Goal: Task Accomplishment & Management: Complete application form

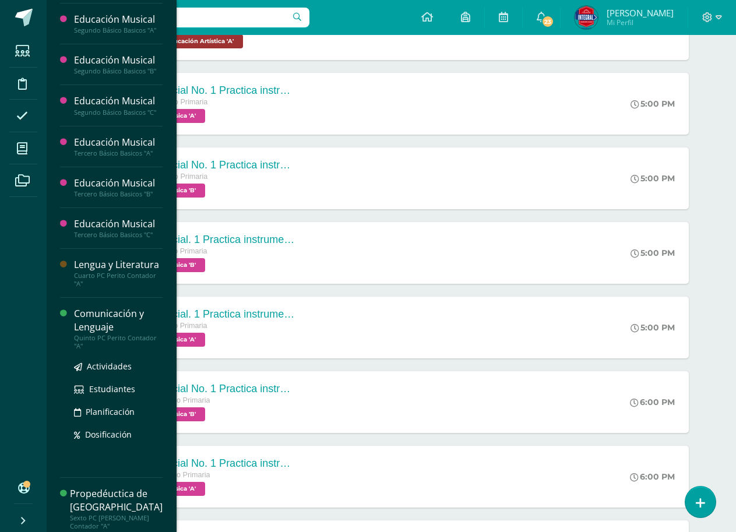
scroll to position [412, 0]
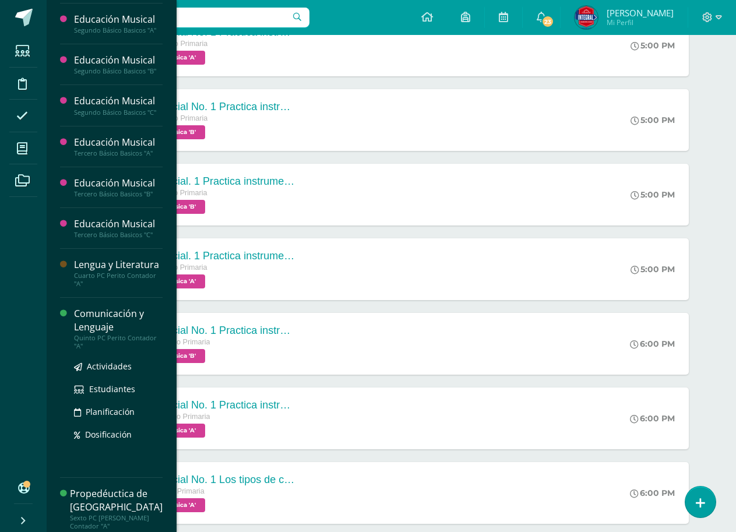
click at [110, 318] on div "Comunicación y Lenguaje" at bounding box center [118, 320] width 89 height 27
click at [96, 366] on span "Actividades" at bounding box center [109, 366] width 45 height 11
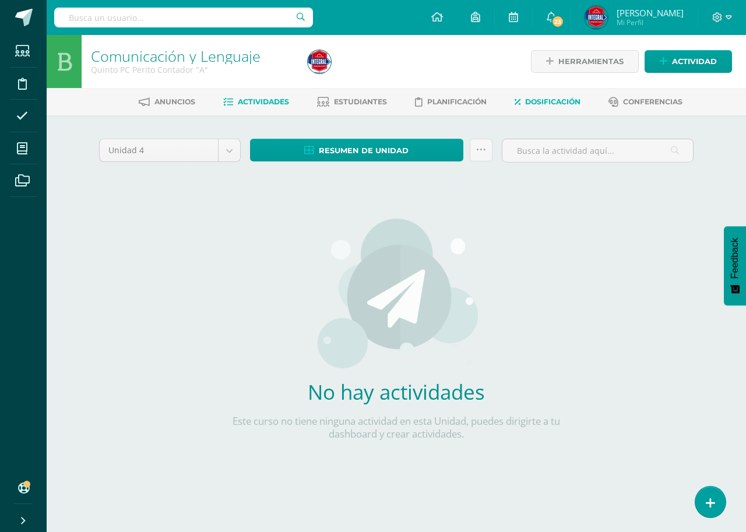
click at [567, 105] on span "Dosificación" at bounding box center [552, 101] width 55 height 9
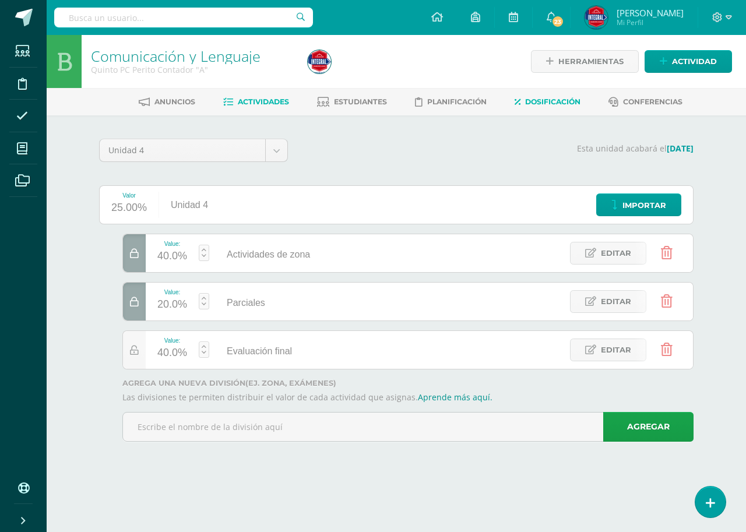
click at [238, 101] on span "Actividades" at bounding box center [263, 101] width 51 height 9
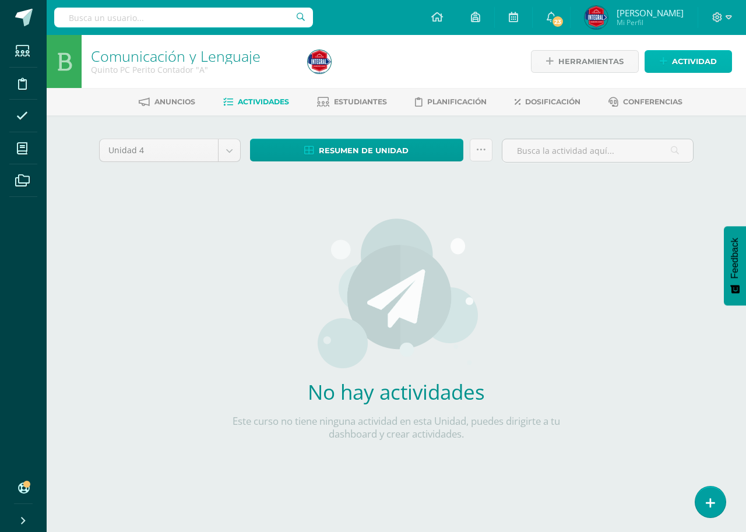
click at [697, 57] on span "Actividad" at bounding box center [694, 62] width 45 height 22
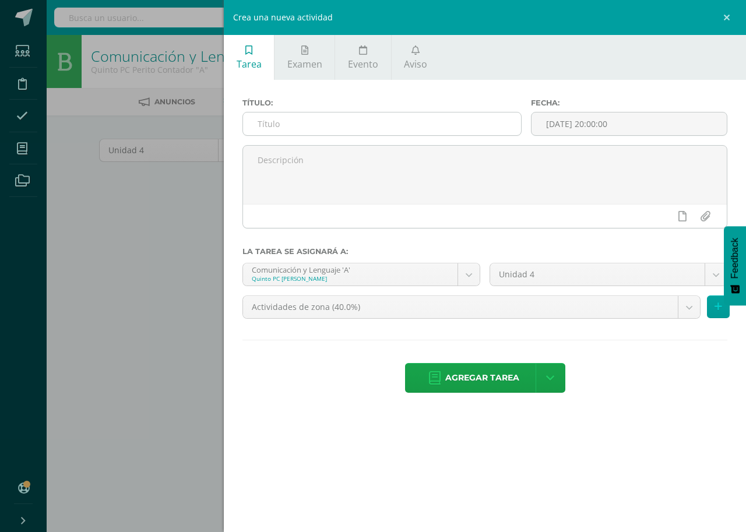
click at [283, 126] on input "text" at bounding box center [382, 123] width 278 height 23
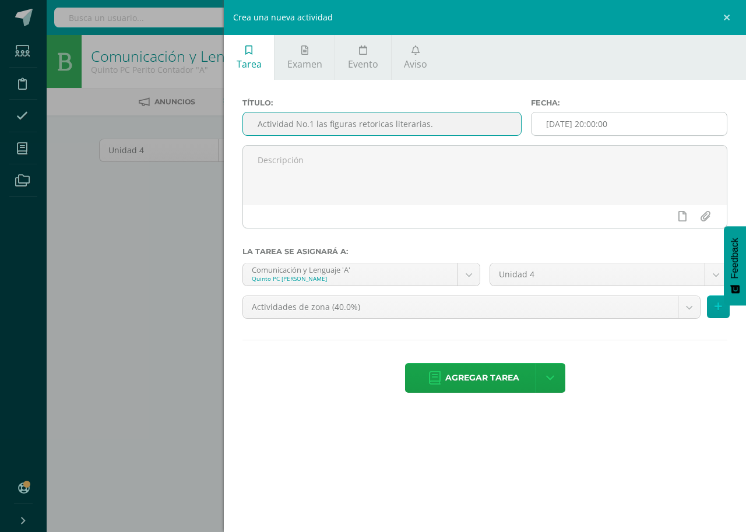
type input "Actividad No.1 las figuras retoricas literarias."
click at [560, 129] on input "[DATE] 20:00:00" at bounding box center [629, 123] width 195 height 23
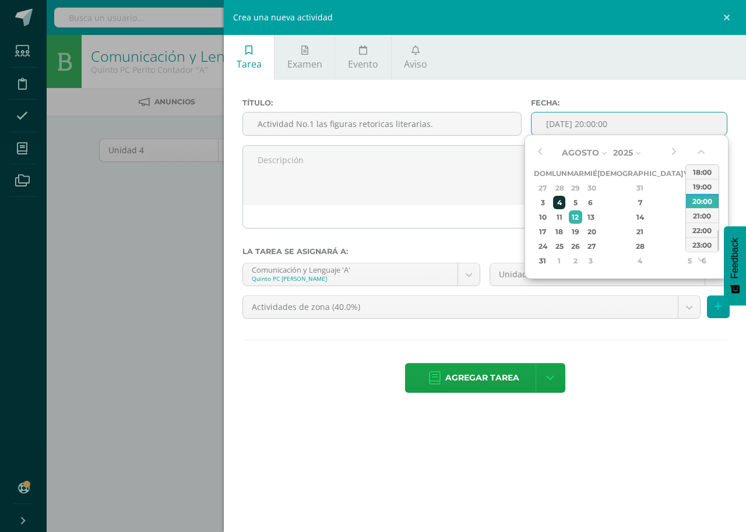
click at [565, 207] on div "4" at bounding box center [559, 202] width 12 height 13
click at [701, 185] on div "16:00" at bounding box center [702, 177] width 33 height 15
type input "2025-08-04 16:00"
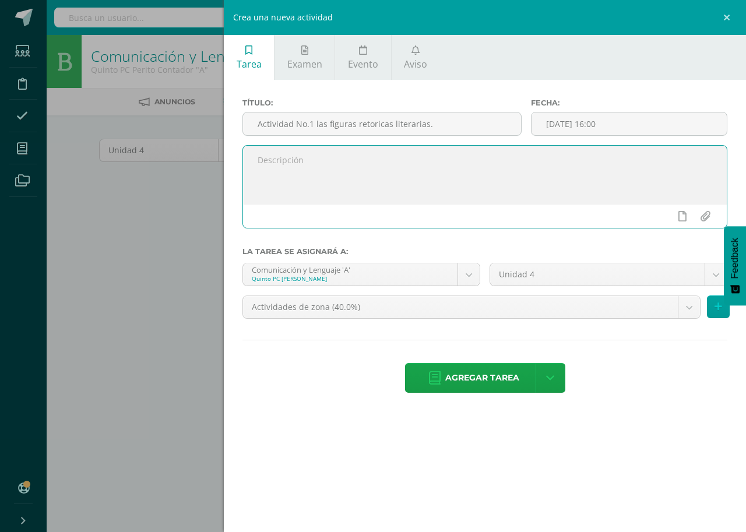
click at [262, 164] on textarea at bounding box center [485, 175] width 484 height 58
click at [273, 173] on textarea at bounding box center [485, 175] width 484 height 58
type textarea "r"
drag, startPoint x: 273, startPoint y: 173, endPoint x: 290, endPoint y: 175, distance: 17.0
click at [290, 175] on textarea "Realice una clasificación de figuras retoricas literarias. Clasifique los enunc…" at bounding box center [485, 175] width 484 height 58
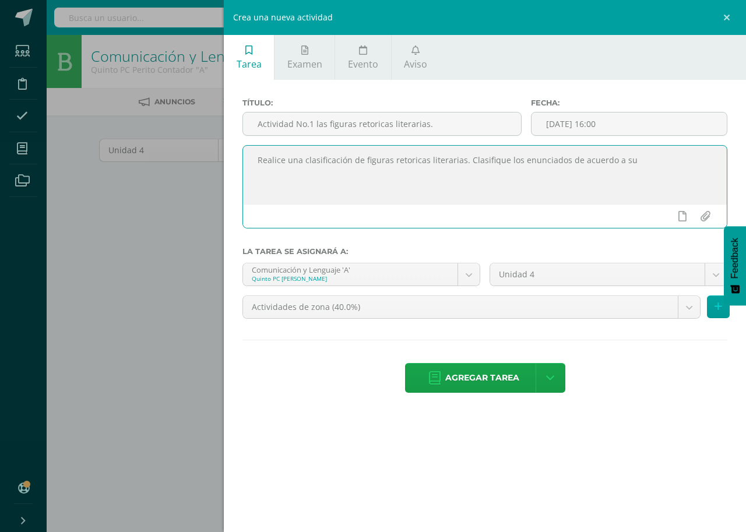
click at [656, 170] on textarea "Realice una clasificación de figuras retoricas literarias. Clasifique los enunc…" at bounding box center [485, 175] width 484 height 58
type textarea "Realice una clasificación de figuras retoricas literarias. Clasifique los enunc…"
click at [475, 280] on body "Estudiantes Disciplina Asistencia Mis cursos Archivos Soporte Centro de ayuda Ú…" at bounding box center [373, 250] width 746 height 501
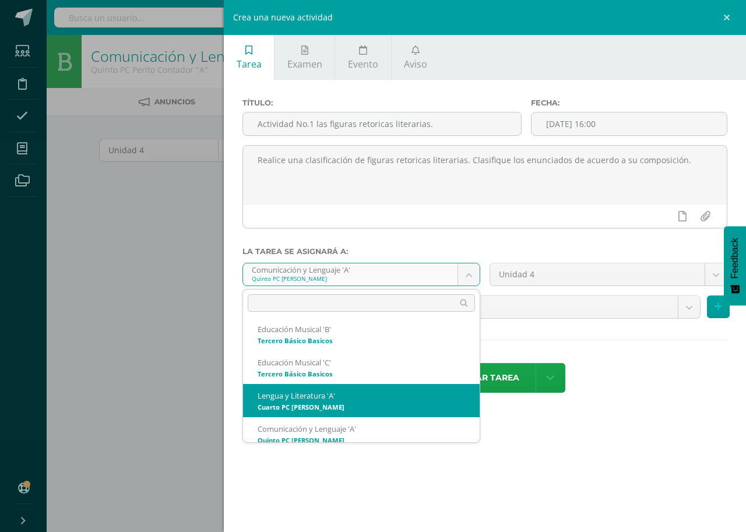
scroll to position [810, 0]
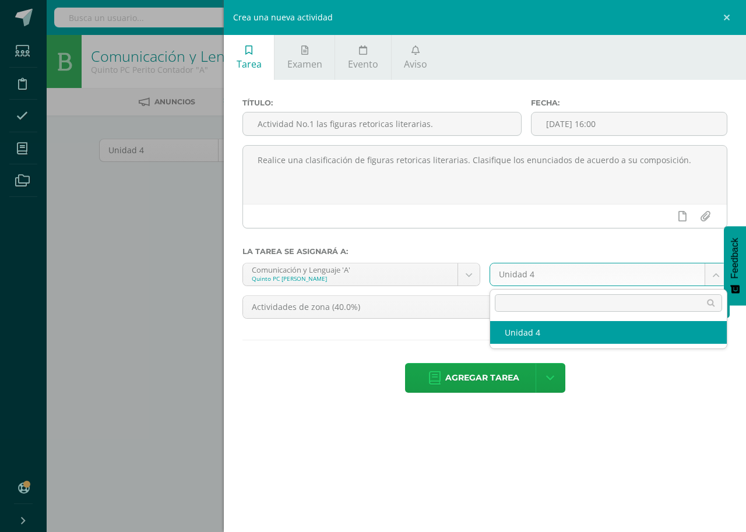
click at [709, 274] on body "Estudiantes Disciplina Asistencia Mis cursos Archivos Soporte Centro de ayuda Ú…" at bounding box center [373, 250] width 746 height 501
select select "170385"
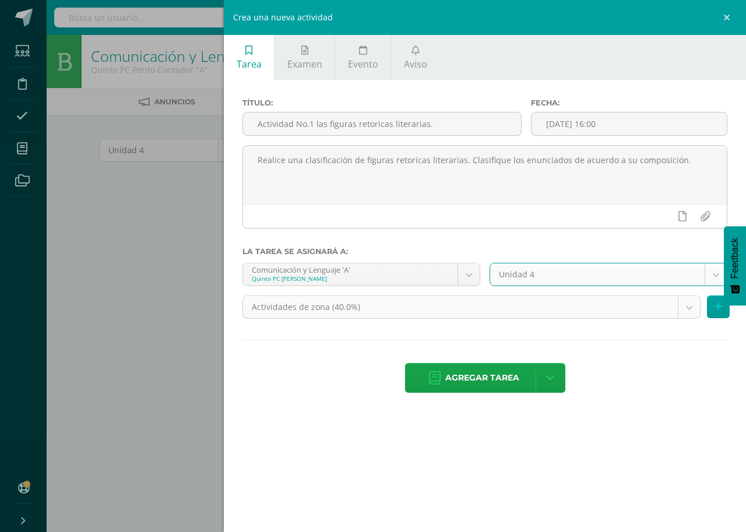
click at [689, 307] on body "Estudiantes Disciplina Asistencia Mis cursos Archivos Soporte Centro de ayuda Ú…" at bounding box center [373, 250] width 746 height 501
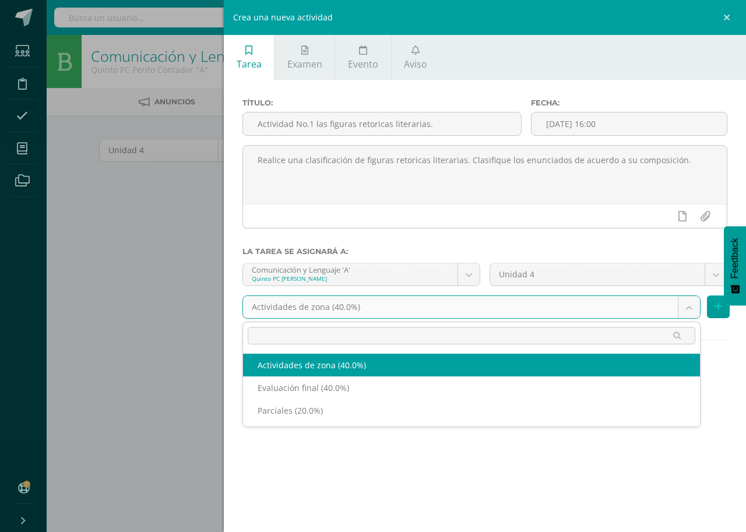
select select "190926"
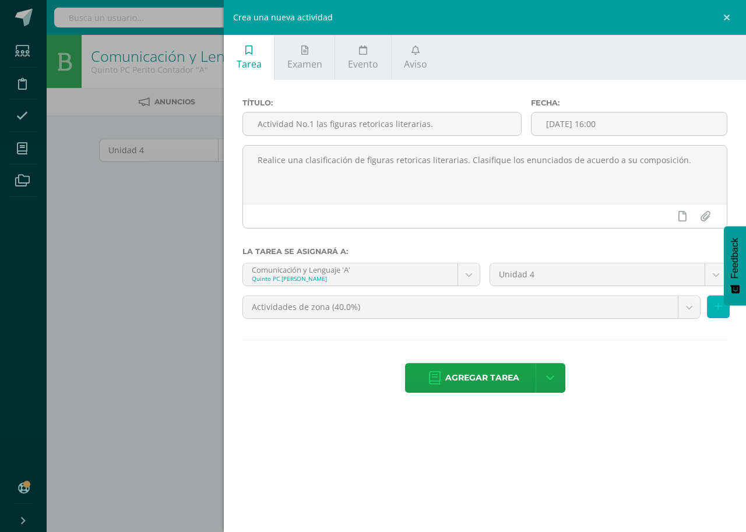
click at [728, 311] on button at bounding box center [718, 306] width 23 height 23
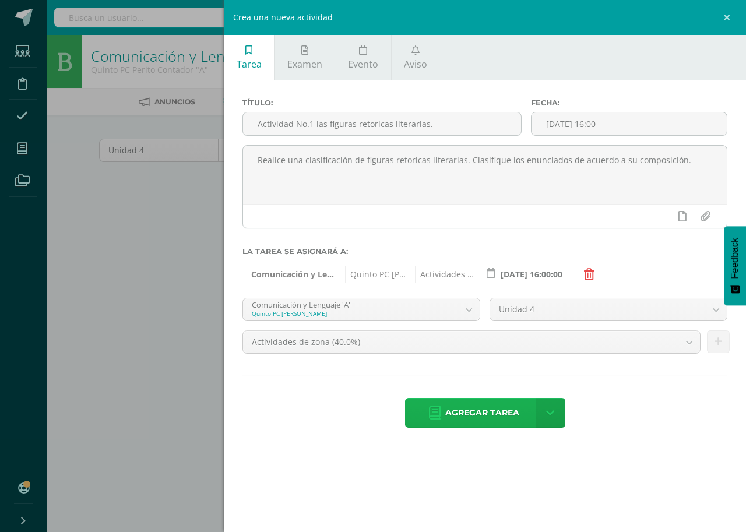
click at [477, 413] on span "Agregar tarea" at bounding box center [482, 413] width 74 height 29
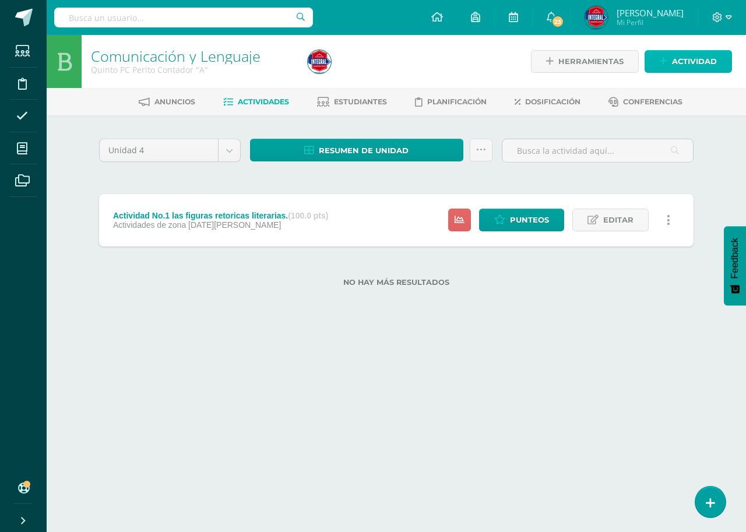
click at [698, 55] on span "Actividad" at bounding box center [694, 62] width 45 height 22
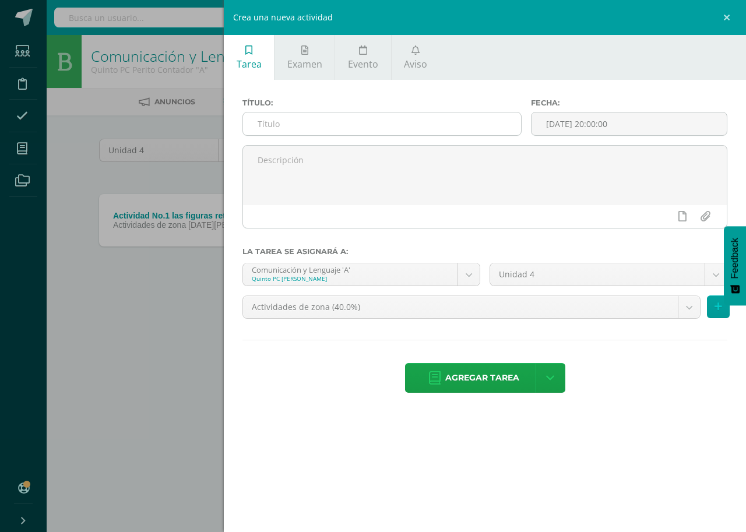
click at [295, 128] on input "text" at bounding box center [382, 123] width 278 height 23
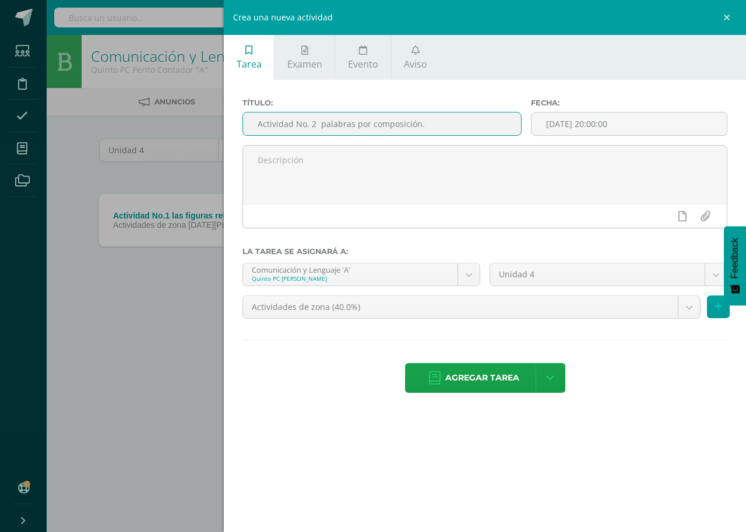
type input "Actividad No. 2 palabras por composición."
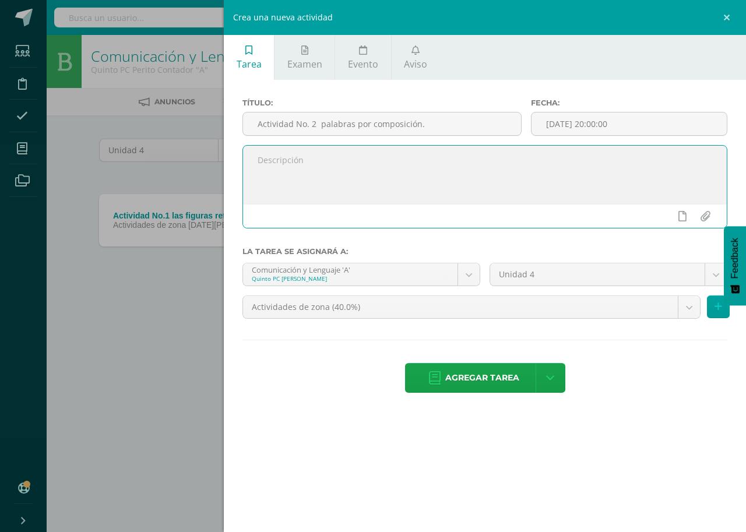
click at [276, 174] on textarea at bounding box center [485, 175] width 484 height 58
type textarea "Realice una clasificación de palabras de acuerdo a su formación. Diez ejemplos …"
click at [468, 269] on body "Tarea asignada exitosamente Estudiantes Disciplina Asistencia Mis cursos Archiv…" at bounding box center [373, 162] width 746 height 324
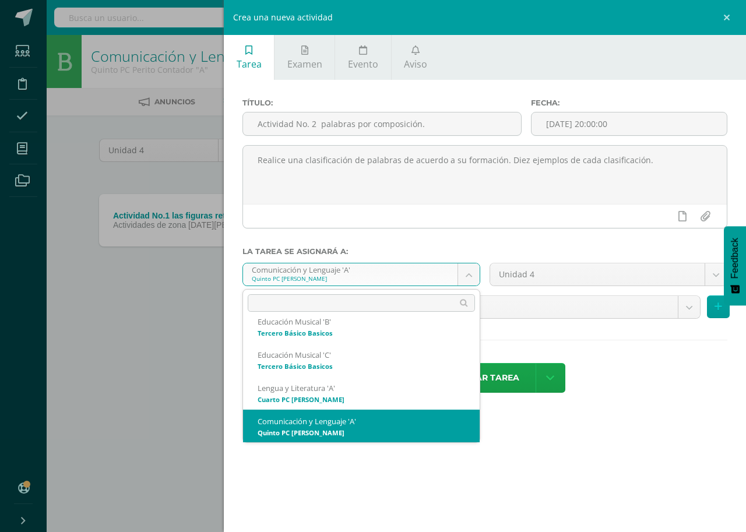
scroll to position [810, 0]
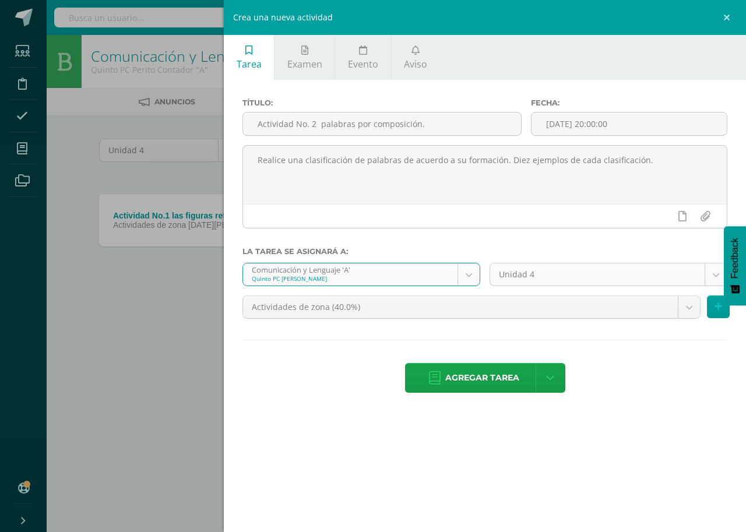
click at [715, 270] on body "Tarea asignada exitosamente Estudiantes Disciplina Asistencia Mis cursos Archiv…" at bounding box center [373, 162] width 746 height 324
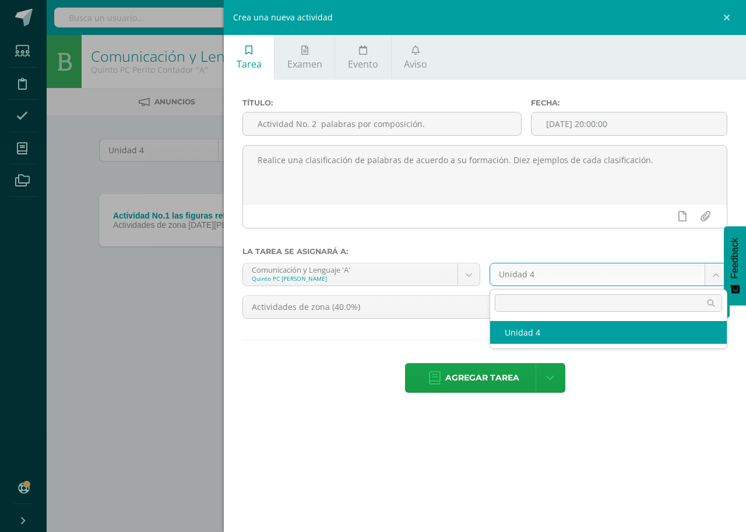
select select "170385"
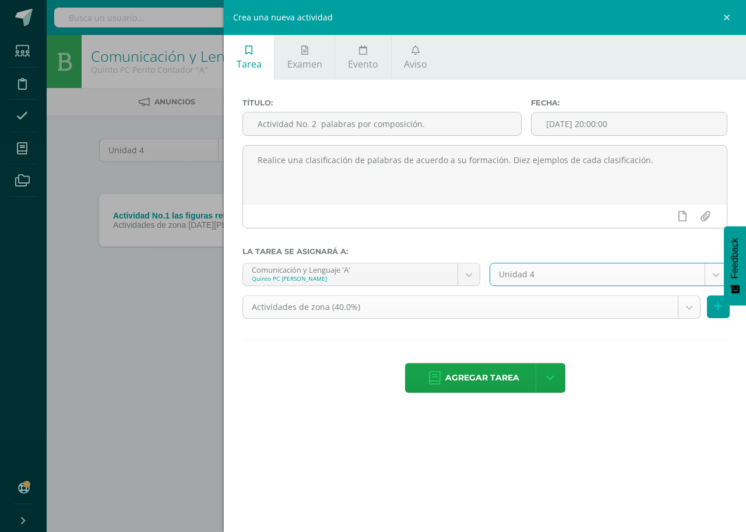
click at [694, 303] on body "Tarea asignada exitosamente Estudiantes Disciplina Asistencia Mis cursos Archiv…" at bounding box center [373, 162] width 746 height 324
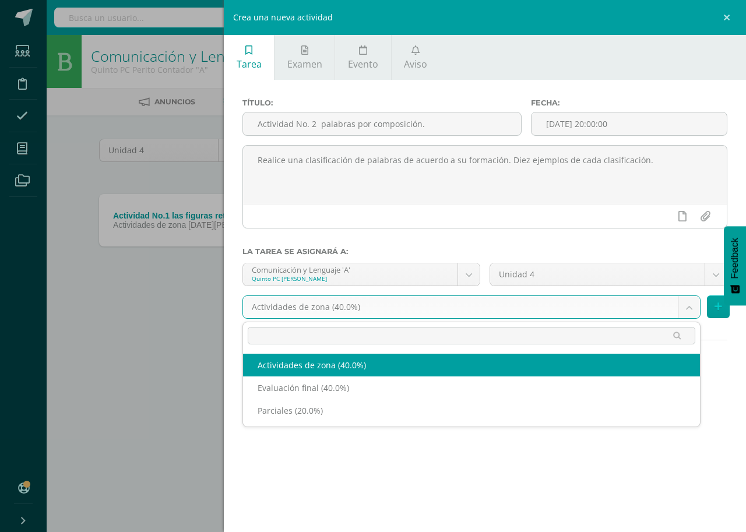
select select "190926"
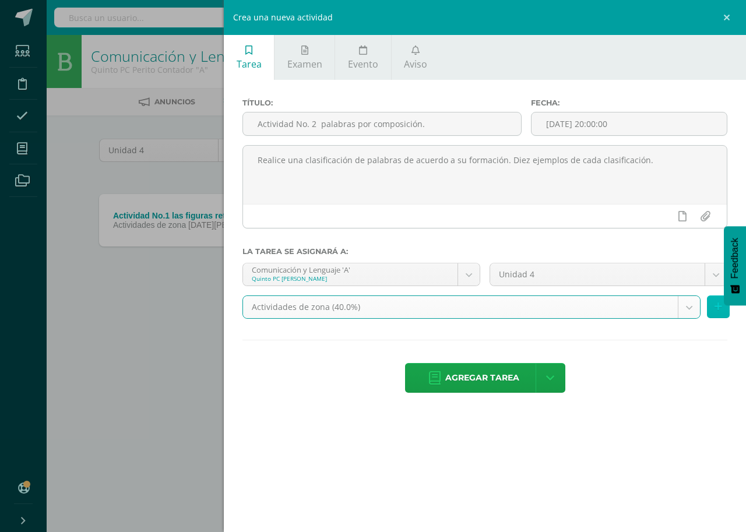
click at [712, 304] on button at bounding box center [718, 306] width 23 height 23
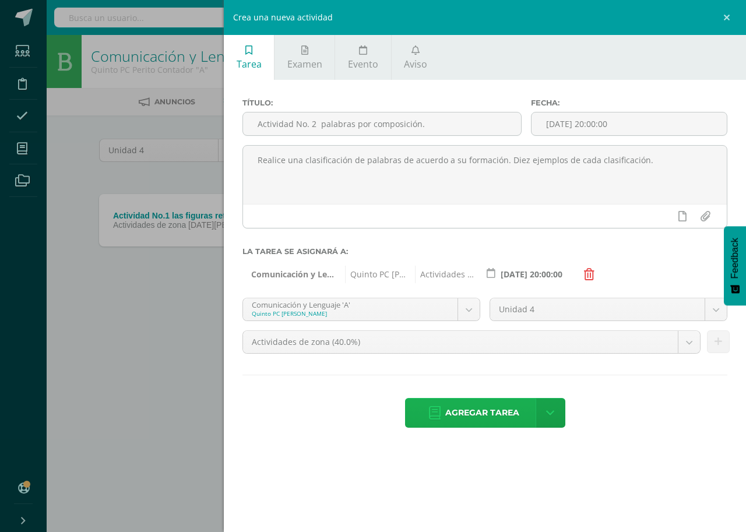
click at [490, 416] on span "Agregar tarea" at bounding box center [482, 413] width 74 height 29
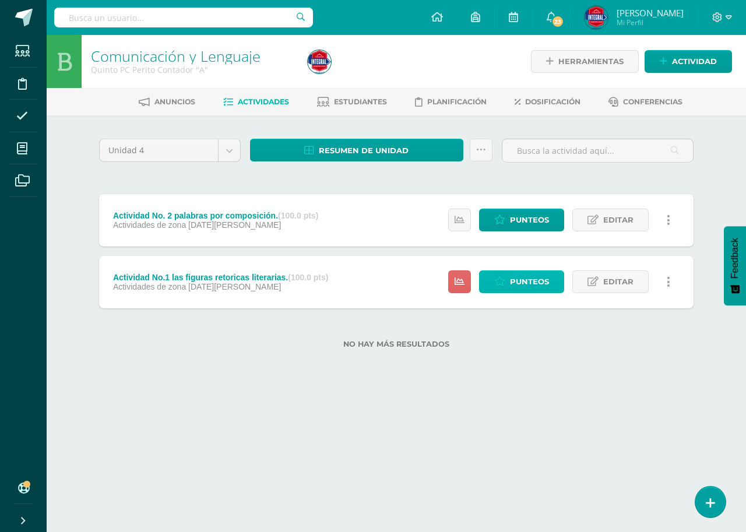
click at [516, 290] on span "Punteos" at bounding box center [529, 282] width 39 height 22
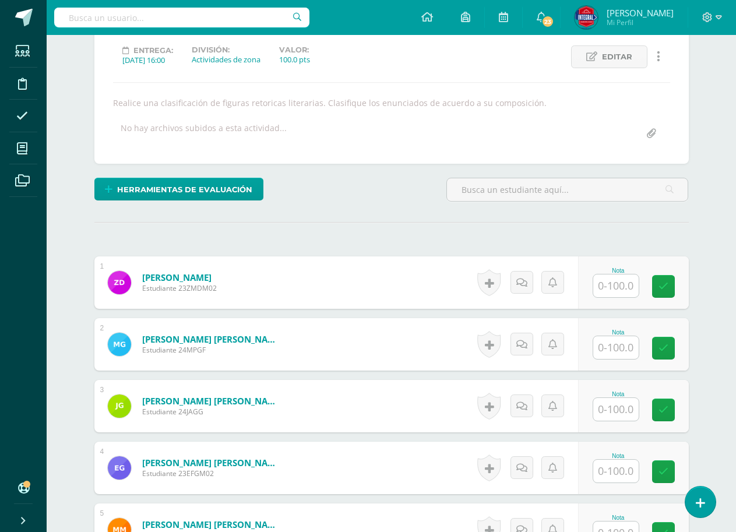
scroll to position [160, 0]
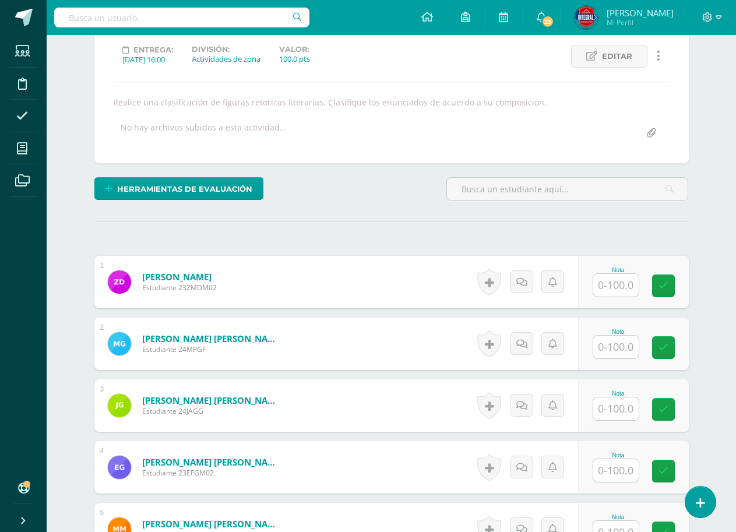
click at [618, 285] on input "text" at bounding box center [615, 285] width 45 height 23
click at [669, 291] on link at bounding box center [671, 286] width 23 height 23
type input "100"
click at [620, 352] on input "text" at bounding box center [615, 347] width 45 height 23
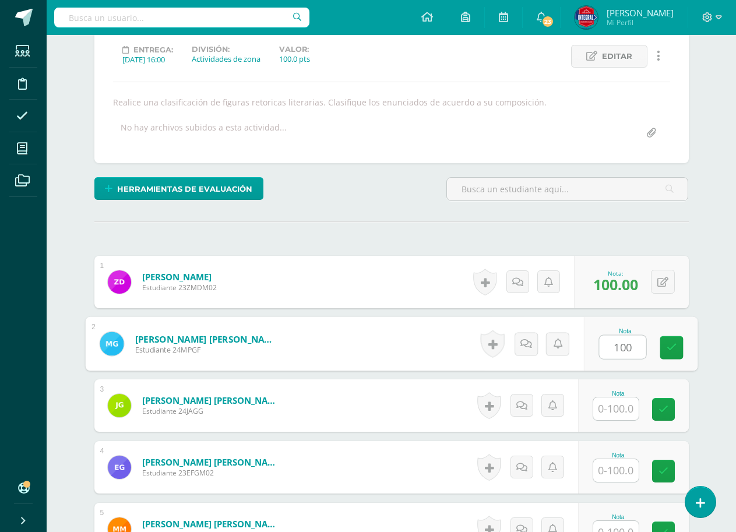
type input "100"
click at [684, 343] on div "Nota 100" at bounding box center [633, 344] width 111 height 52
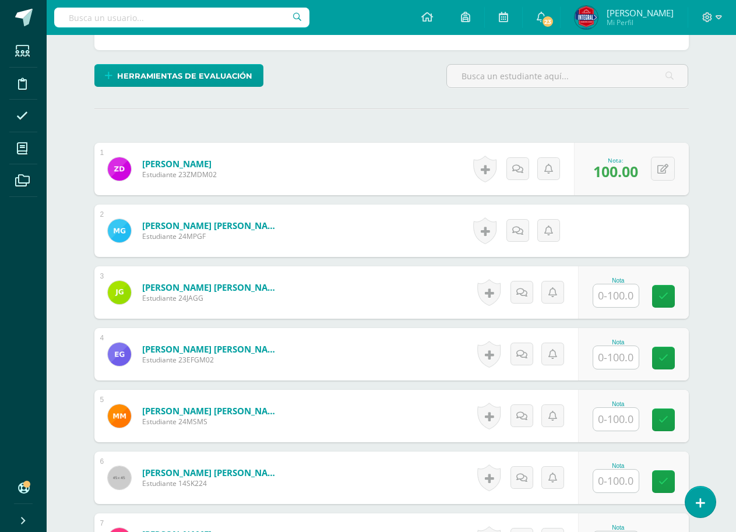
scroll to position [277, 0]
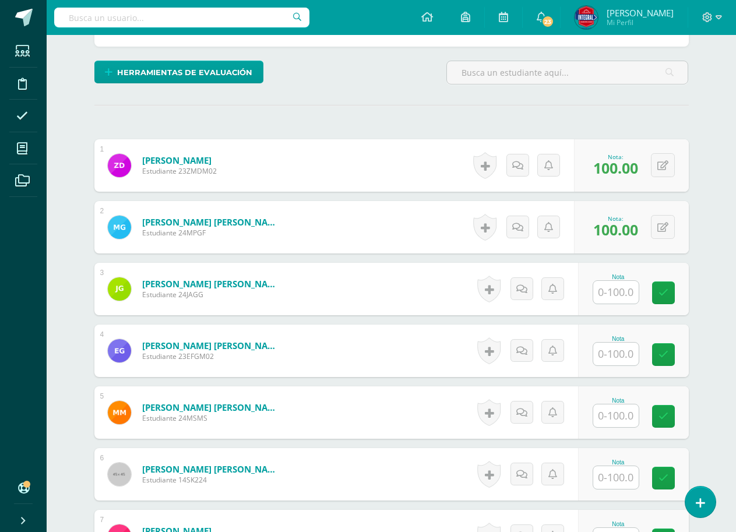
click at [619, 302] on input "text" at bounding box center [615, 292] width 45 height 23
click at [678, 299] on link at bounding box center [671, 293] width 23 height 23
type input "100"
click at [608, 351] on input "text" at bounding box center [622, 354] width 47 height 23
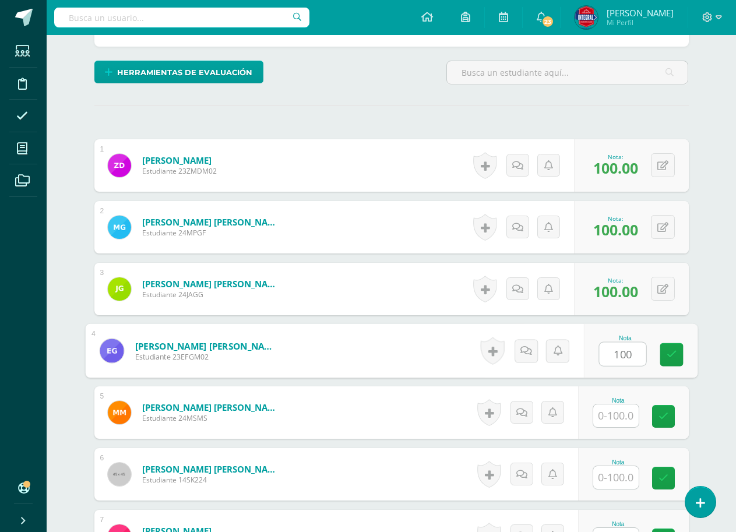
type input "100"
click at [650, 351] on div "Nota 100" at bounding box center [633, 351] width 111 height 52
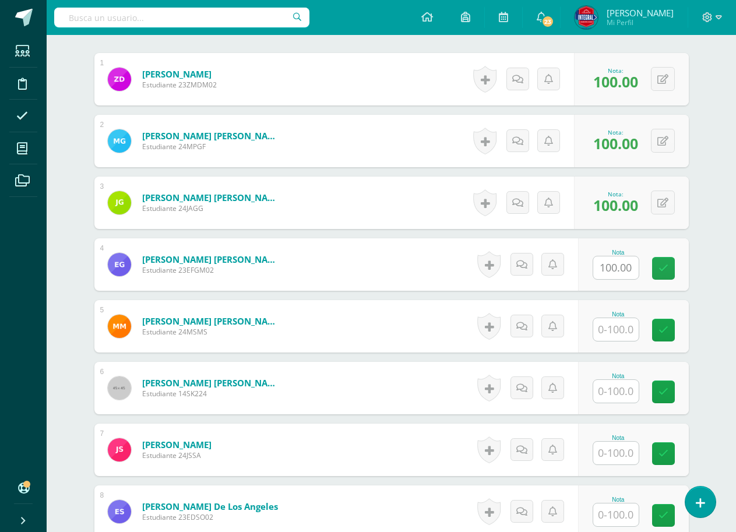
scroll to position [393, 0]
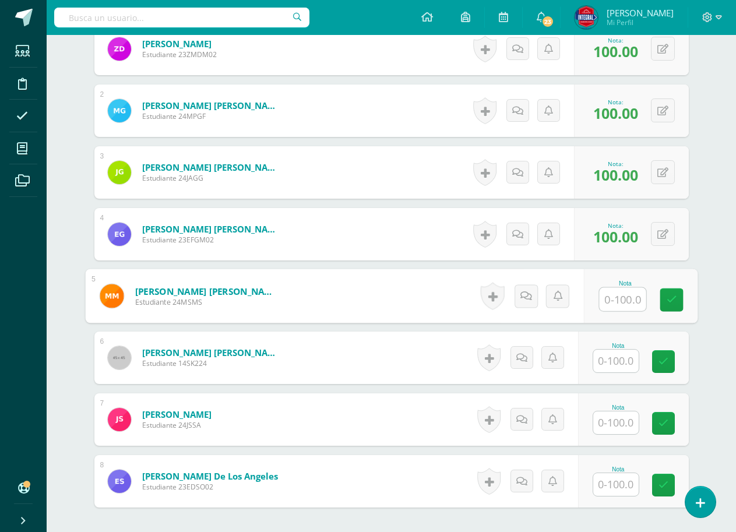
click at [618, 300] on input "text" at bounding box center [622, 299] width 47 height 23
click at [663, 294] on link at bounding box center [671, 299] width 23 height 23
type input "100"
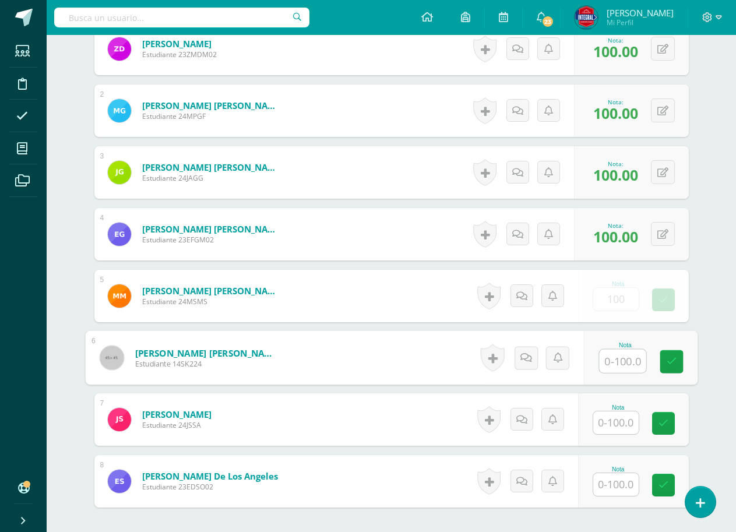
click at [627, 358] on input "text" at bounding box center [622, 361] width 47 height 23
type input "100"
click at [687, 361] on div "Nota 100" at bounding box center [640, 358] width 114 height 54
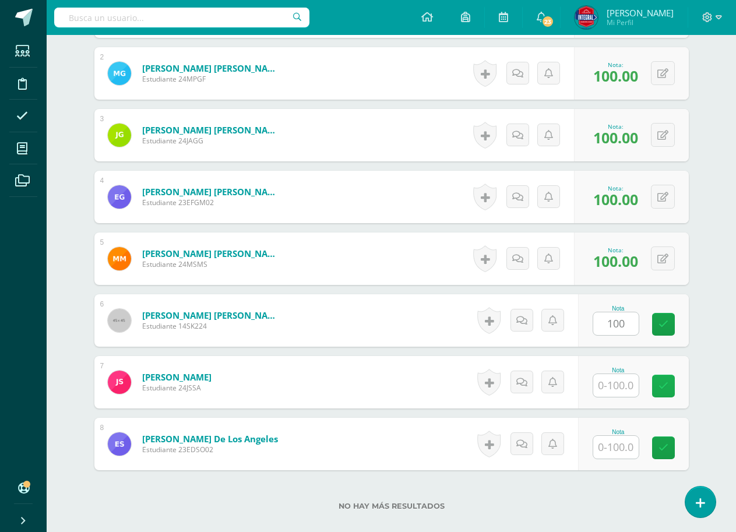
scroll to position [452, 0]
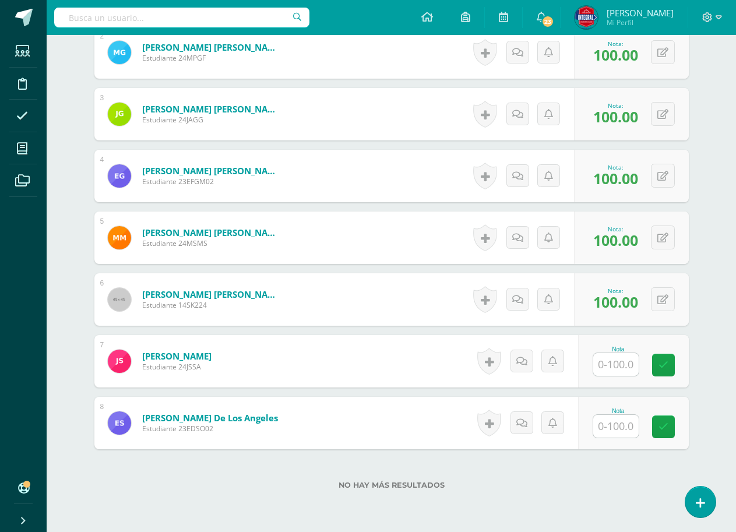
click at [639, 364] on div "Nota" at bounding box center [618, 361] width 51 height 30
click at [620, 363] on input "text" at bounding box center [615, 364] width 45 height 23
click at [678, 360] on link at bounding box center [671, 365] width 23 height 23
type input "100"
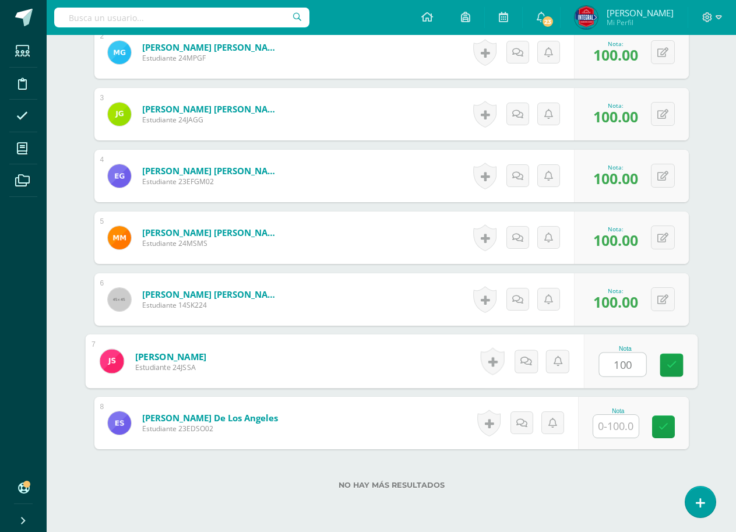
click at [634, 429] on input "text" at bounding box center [615, 426] width 45 height 23
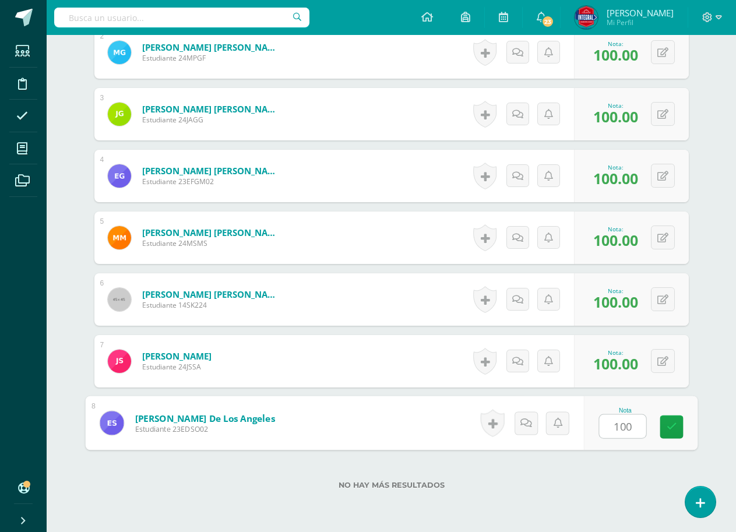
type input "100"
click at [657, 423] on div "Nota 100" at bounding box center [640, 423] width 114 height 54
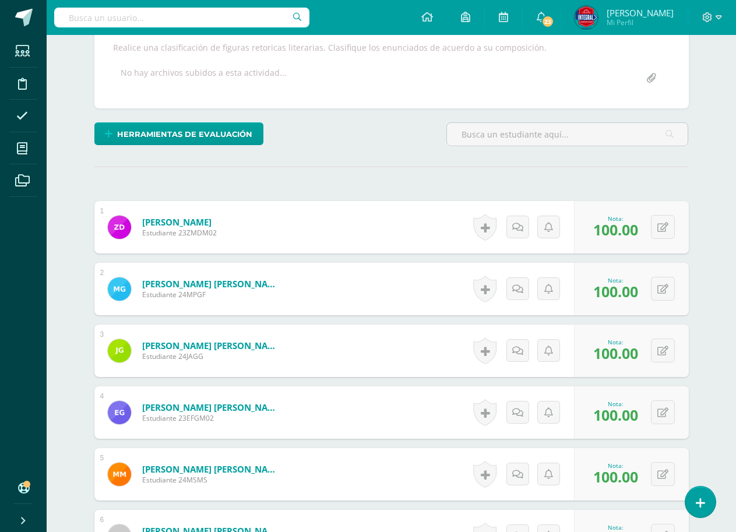
scroll to position [0, 0]
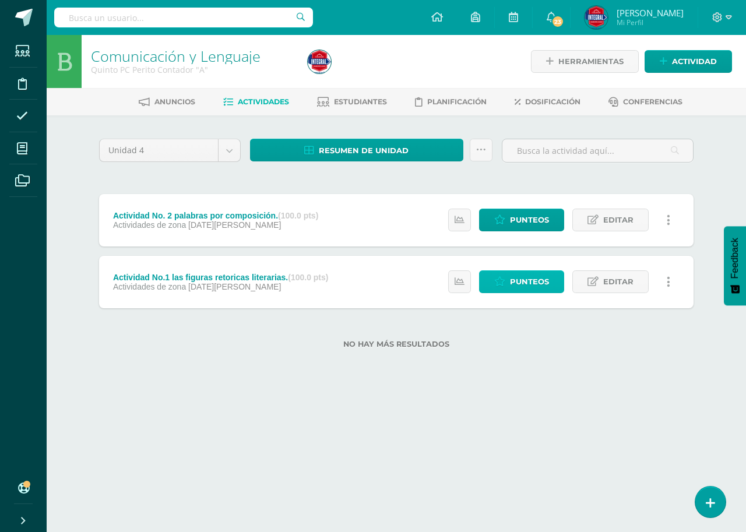
click at [526, 284] on span "Punteos" at bounding box center [529, 282] width 39 height 22
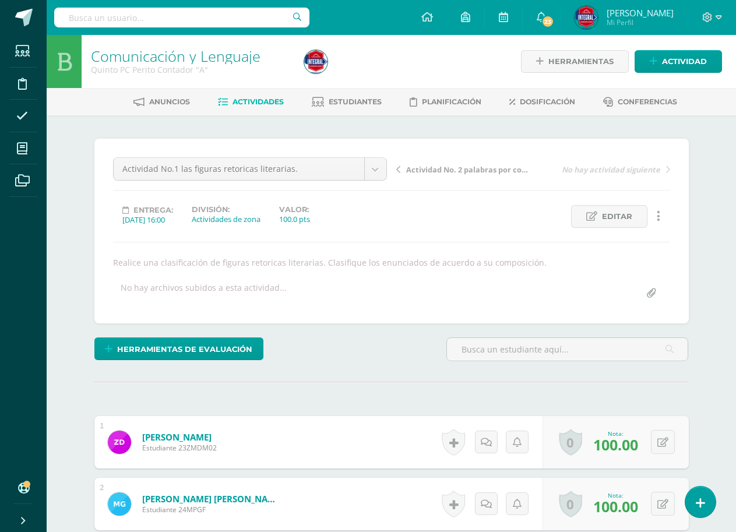
scroll to position [1, 0]
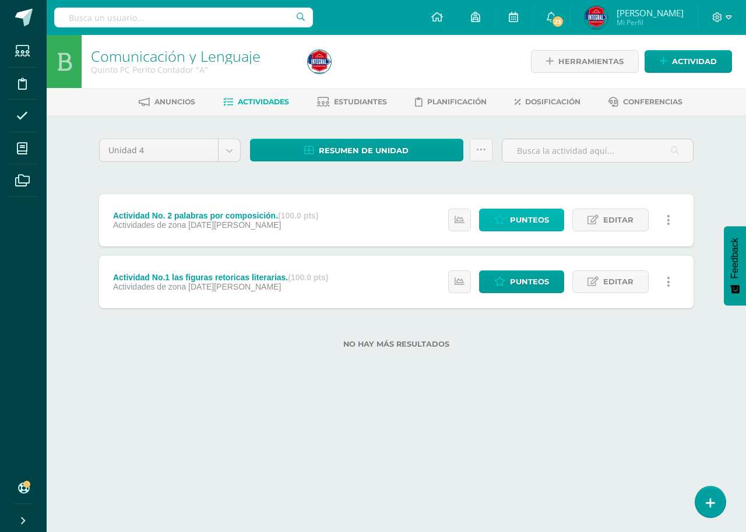
click at [505, 220] on icon at bounding box center [499, 220] width 11 height 10
click at [507, 221] on link "Punteos" at bounding box center [521, 220] width 85 height 23
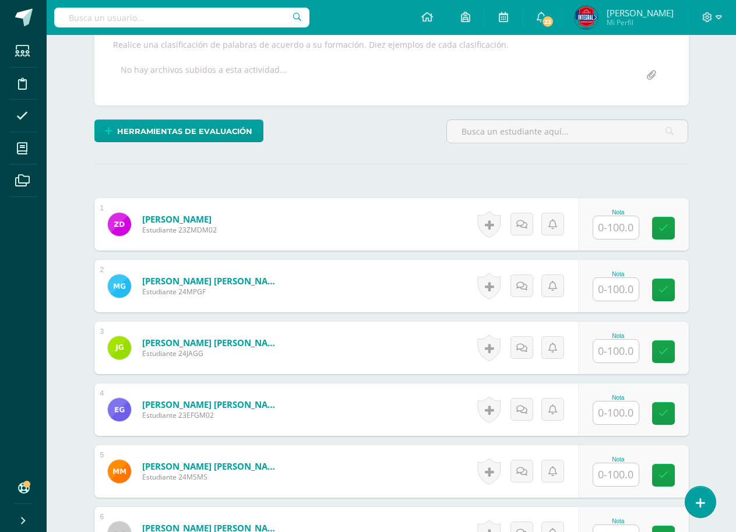
scroll to position [219, 0]
click at [621, 233] on input "text" at bounding box center [615, 227] width 45 height 23
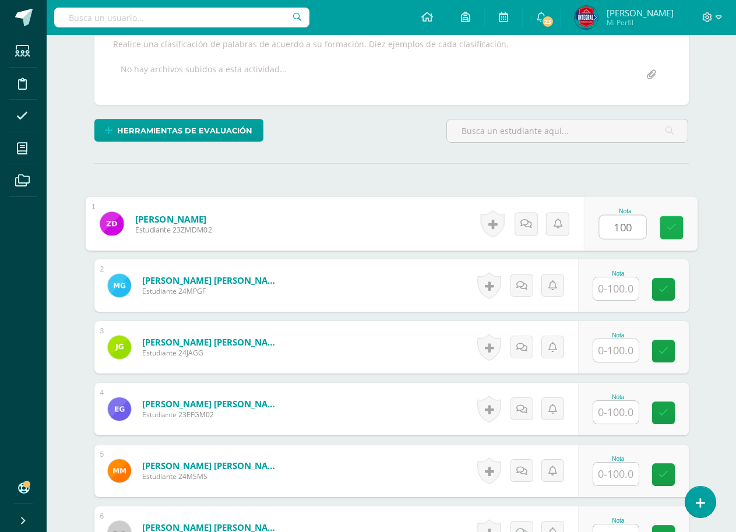
click at [667, 233] on icon at bounding box center [671, 228] width 10 height 10
type input "100"
click at [631, 286] on input "text" at bounding box center [615, 288] width 45 height 23
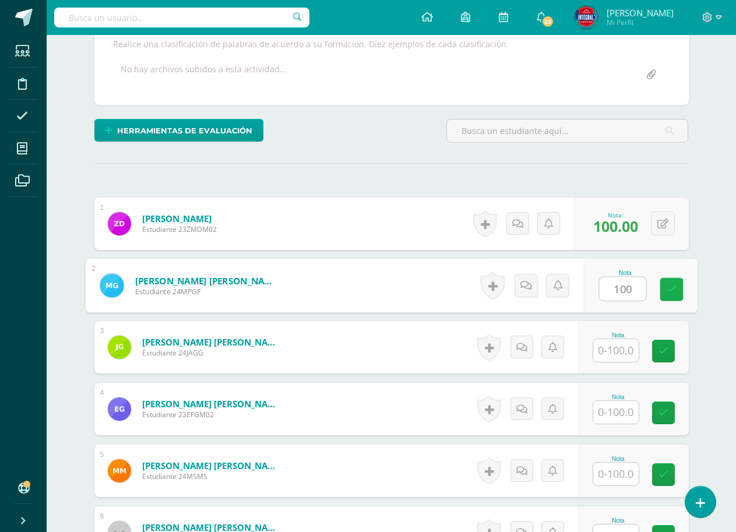
click at [673, 291] on icon at bounding box center [671, 289] width 10 height 10
type input "100"
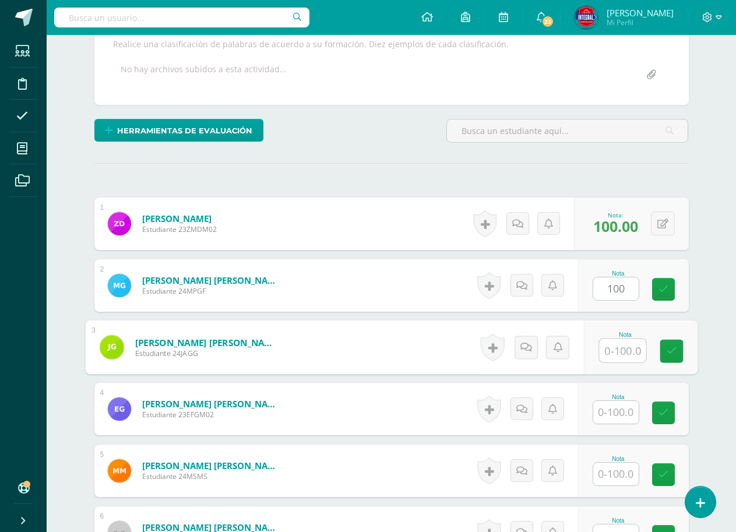
click at [634, 347] on input "text" at bounding box center [622, 350] width 47 height 23
type input "100"
click at [666, 350] on link at bounding box center [671, 351] width 23 height 23
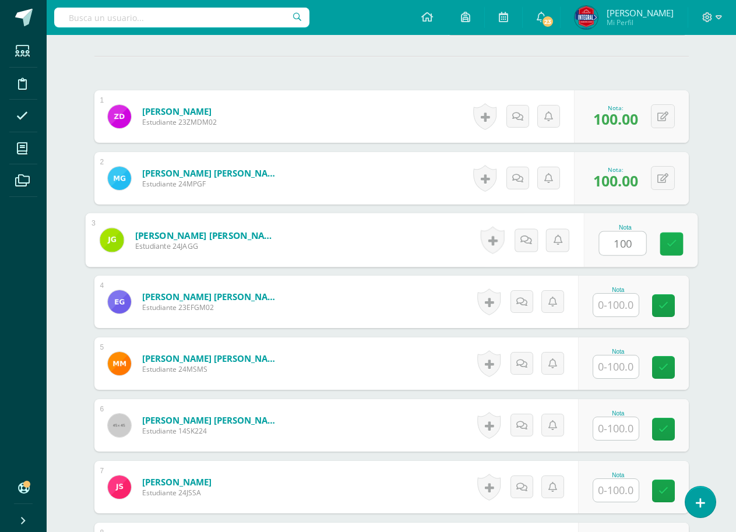
scroll to position [335, 0]
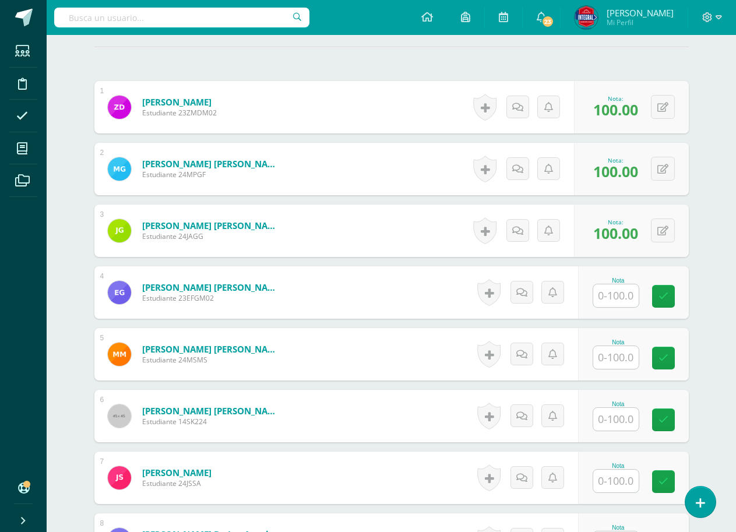
click at [615, 300] on input "text" at bounding box center [615, 295] width 45 height 23
type input "100"
click at [662, 300] on link at bounding box center [671, 296] width 23 height 23
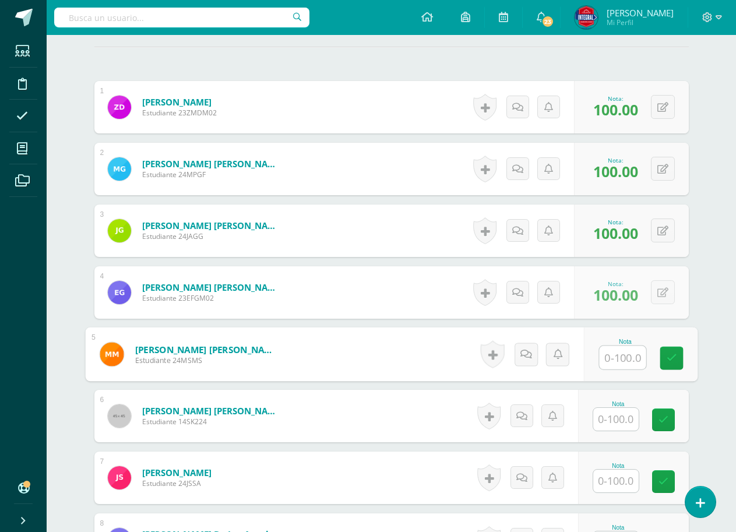
click at [623, 353] on input "text" at bounding box center [622, 357] width 47 height 23
click at [670, 367] on link at bounding box center [671, 358] width 23 height 23
type input "100"
click at [620, 417] on input "text" at bounding box center [615, 419] width 45 height 23
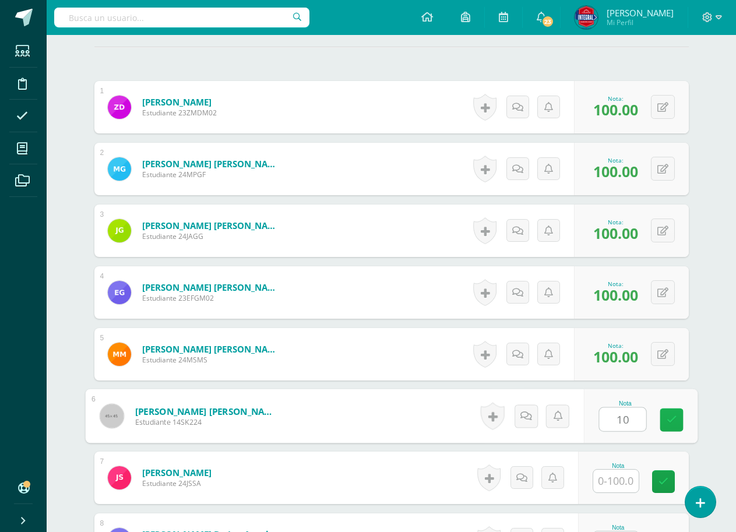
type input "100"
click at [660, 411] on link at bounding box center [671, 420] width 23 height 23
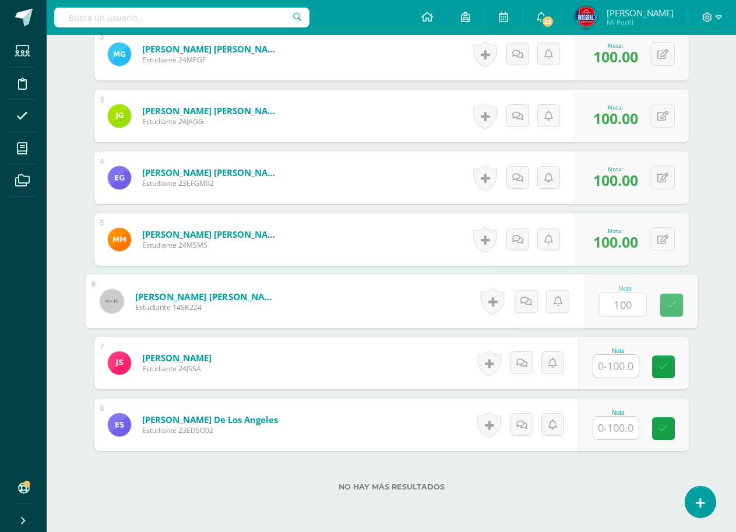
scroll to position [452, 0]
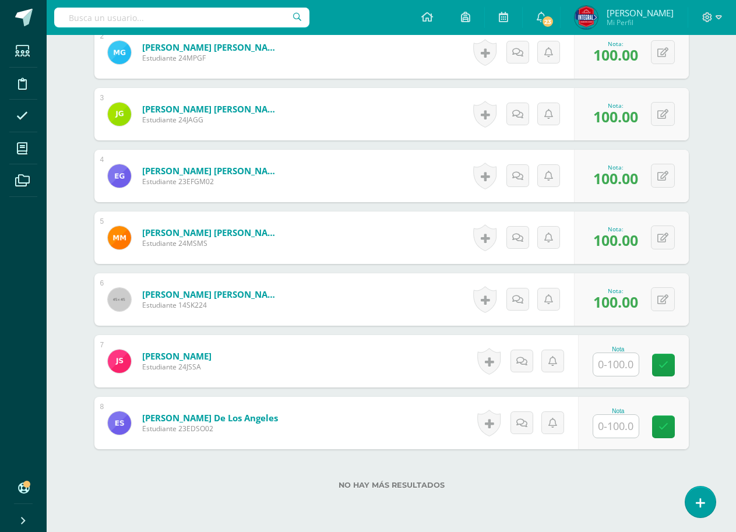
click at [614, 365] on input "text" at bounding box center [615, 364] width 45 height 23
click at [674, 365] on icon at bounding box center [671, 365] width 10 height 10
type input "100"
click at [615, 428] on input "text" at bounding box center [615, 426] width 45 height 23
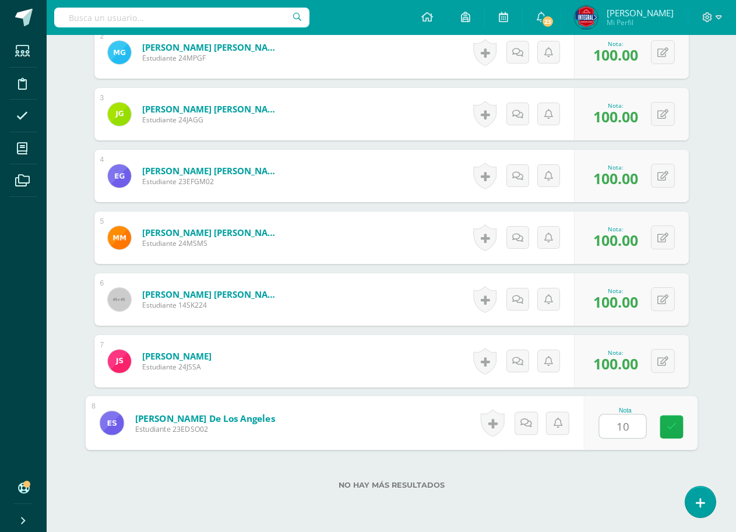
type input "100"
click at [660, 421] on link at bounding box center [671, 427] width 23 height 23
